Goal: Information Seeking & Learning: Find specific fact

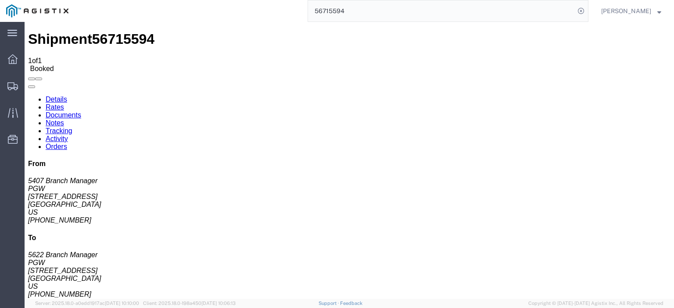
drag, startPoint x: 381, startPoint y: 17, endPoint x: 302, endPoint y: 10, distance: 79.2
click at [302, 10] on div "56715594" at bounding box center [332, 11] width 514 height 22
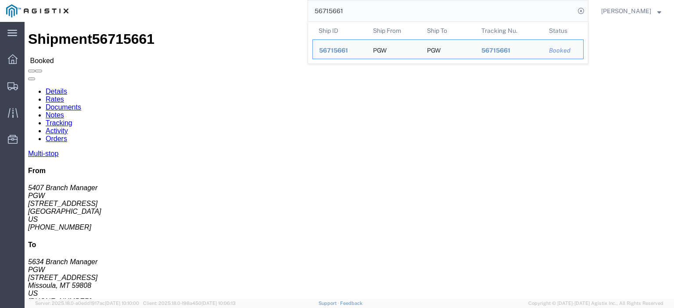
drag, startPoint x: 80, startPoint y: 102, endPoint x: 9, endPoint y: 102, distance: 71.5
click address "PGW (5407 Branch Manager) [STREET_ADDRESS] [PHONE_NUMBER] [EMAIL_ADDRESS][DOMAI…"
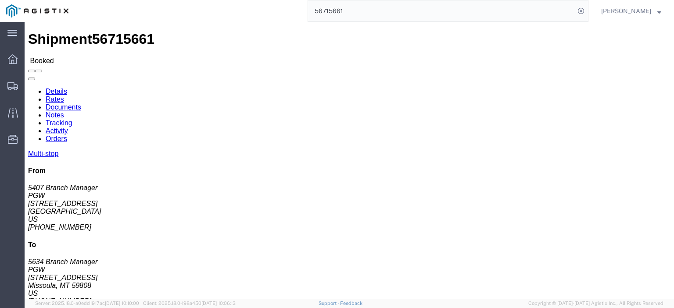
copy address "[STREET_ADDRESS]"
drag, startPoint x: 187, startPoint y: 104, endPoint x: 121, endPoint y: 106, distance: 65.8
click div "Ship To PGW (5634 Branch Manager) 5634 [STREET_ADDRESS][PERSON_NAME] [PHONE_NUM…"
copy address "[STREET_ADDRESS]"
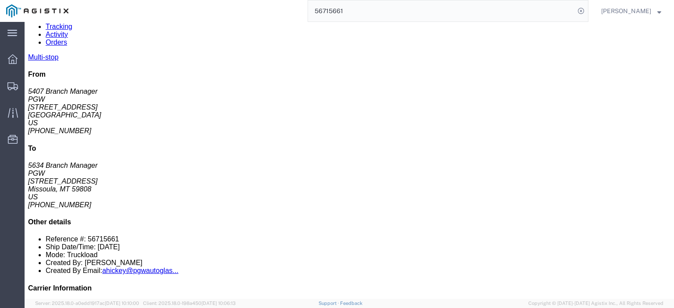
scroll to position [140, 0]
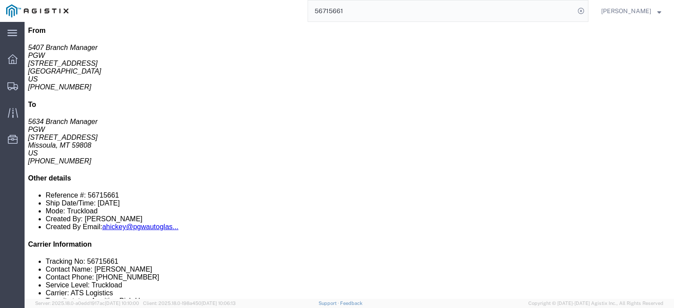
drag, startPoint x: 166, startPoint y: 118, endPoint x: 96, endPoint y: 118, distance: 69.3
click td "PGW [STREET_ADDRESS][US_STATE]"
copy div "[STREET_ADDRESS]"
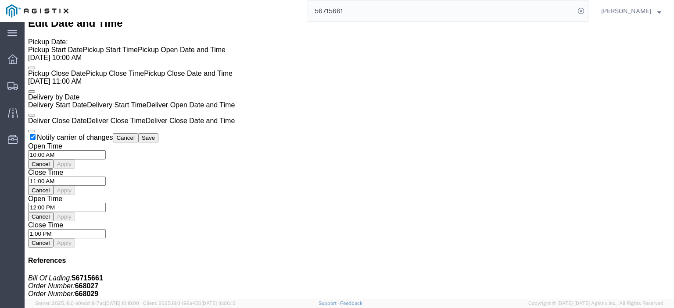
scroll to position [623, 0]
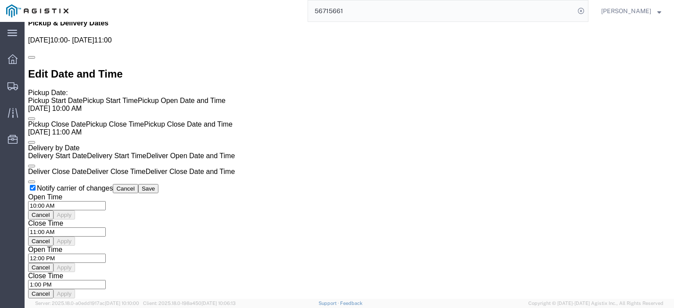
click link "Rates"
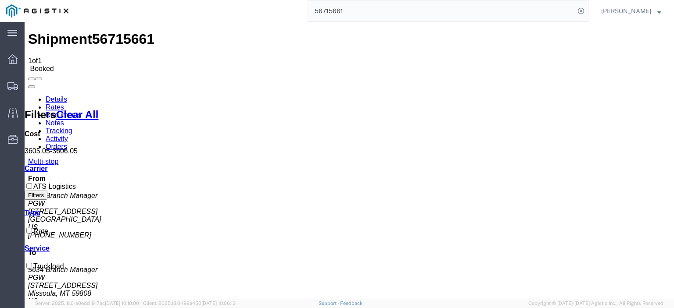
click at [81, 111] on link "Documents" at bounding box center [64, 114] width 36 height 7
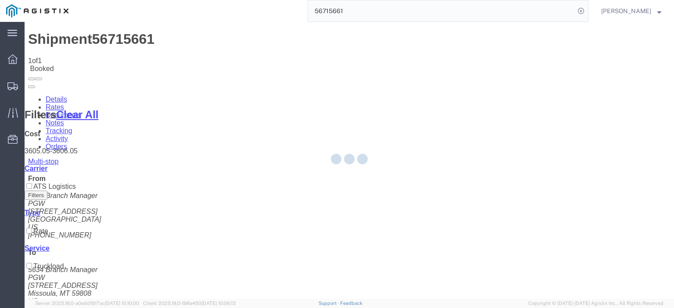
click at [154, 57] on div at bounding box center [349, 160] width 649 height 277
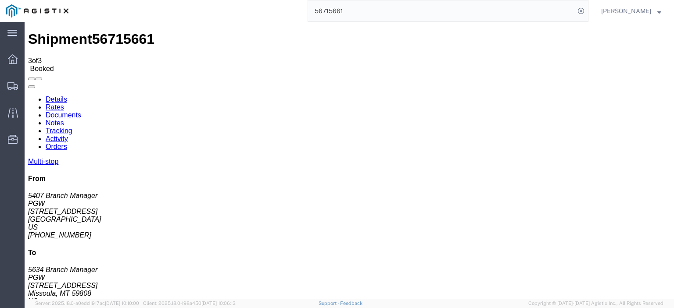
click at [64, 119] on link "Notes" at bounding box center [55, 122] width 18 height 7
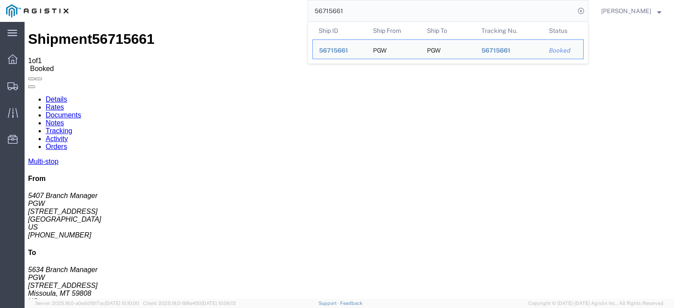
drag, startPoint x: 365, startPoint y: 7, endPoint x: 302, endPoint y: 7, distance: 63.2
click at [302, 7] on div "56715661 Ship ID Ship From Ship To Tracking Nu. Status Ship ID 56715661 Ship Fr…" at bounding box center [332, 11] width 514 height 22
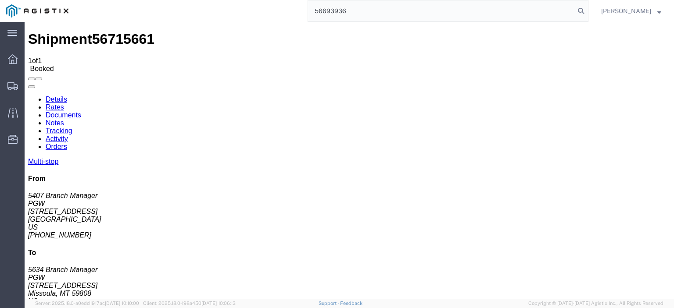
type input "56693936"
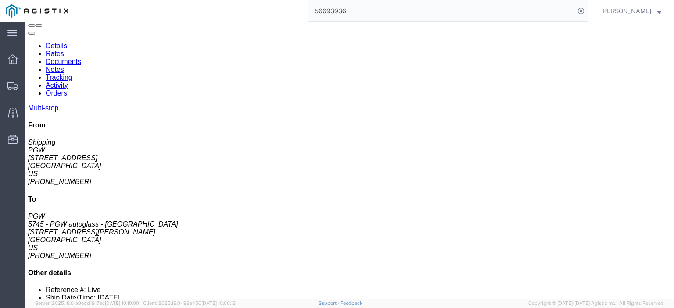
scroll to position [88, 0]
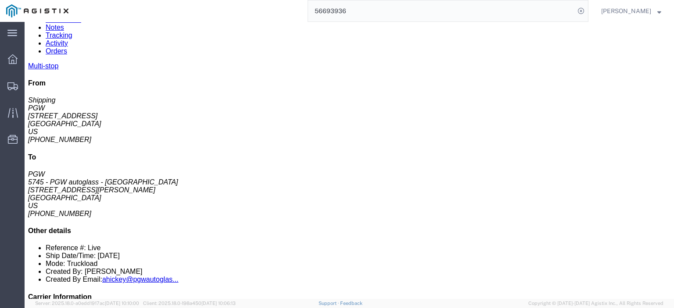
drag, startPoint x: 381, startPoint y: 172, endPoint x: 293, endPoint y: 174, distance: 87.7
click div "Email: [EMAIL_ADDRESS][DOMAIN_NAME]"
copy div "[EMAIL_ADDRESS][DOMAIN_NAME]"
drag, startPoint x: 375, startPoint y: 189, endPoint x: 293, endPoint y: 193, distance: 82.5
click div "Email: [EMAIL_ADDRESS][DOMAIN_NAME]"
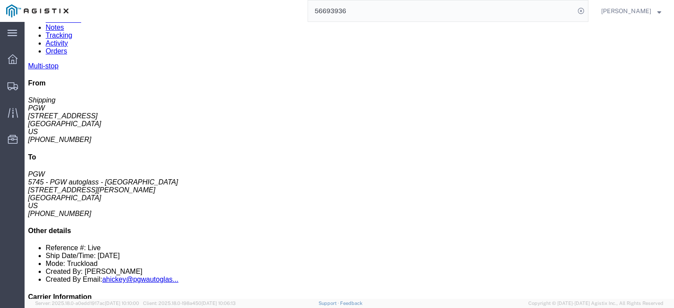
copy div "[EMAIL_ADDRESS][DOMAIN_NAME]"
